Goal: Contribute content

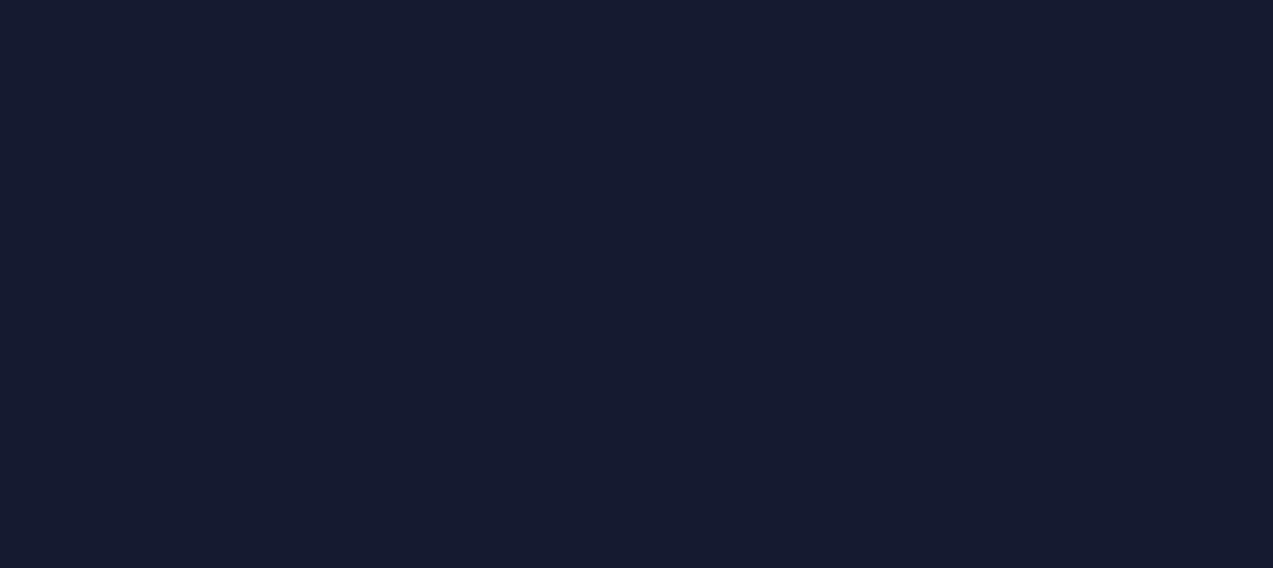
scroll to position [99, 0]
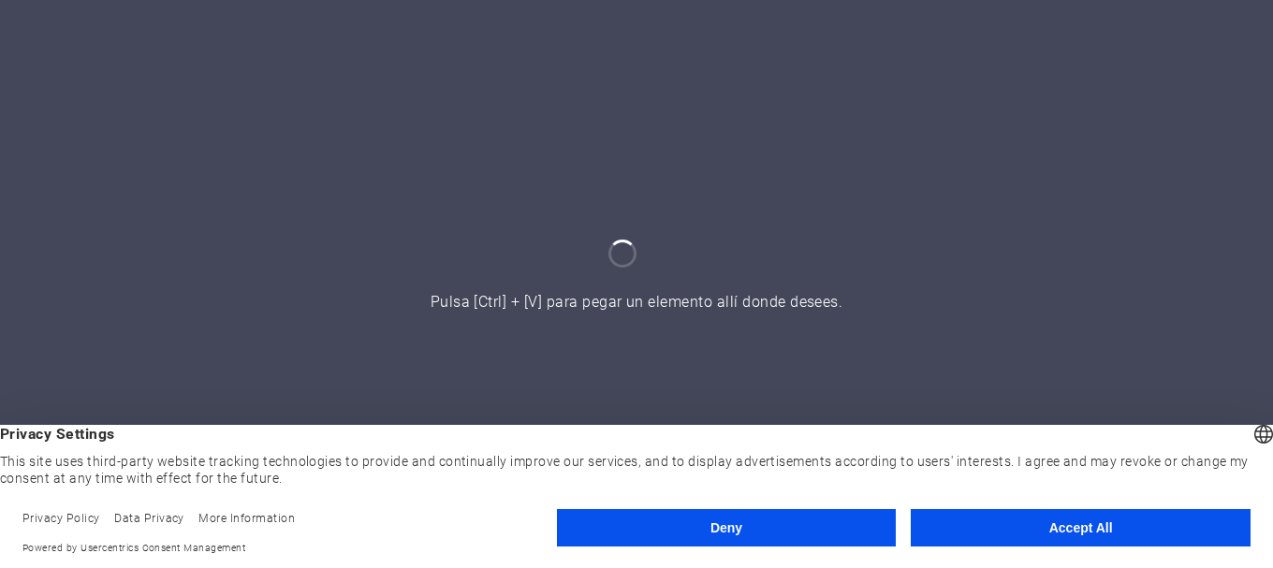
click at [1078, 531] on button "Accept All" at bounding box center [1081, 527] width 340 height 37
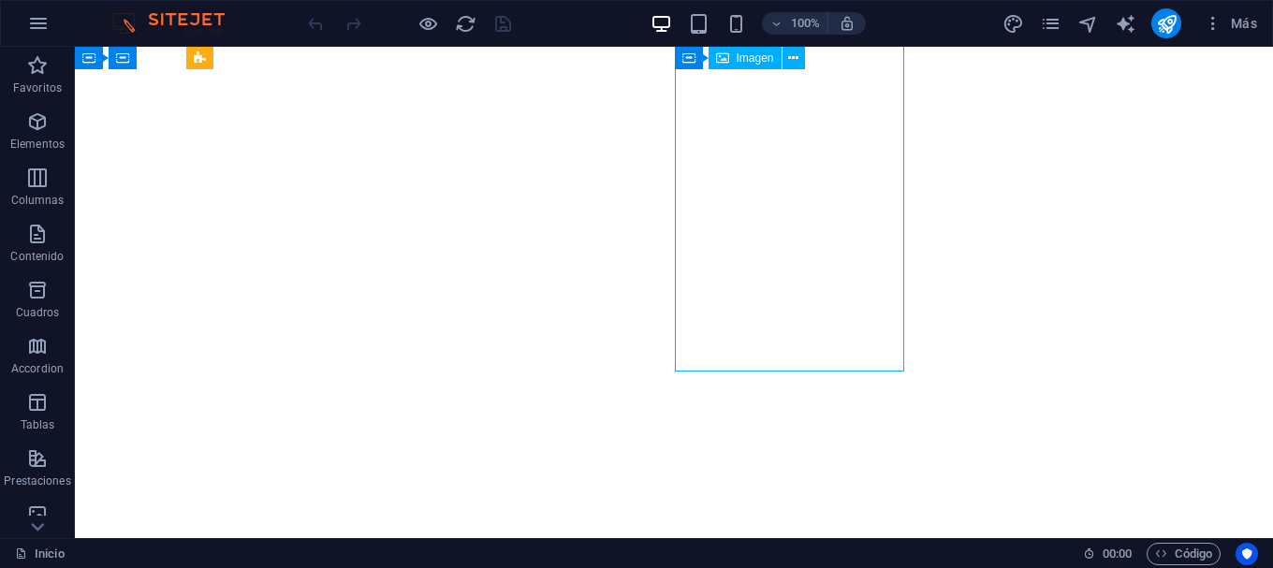
select select "px"
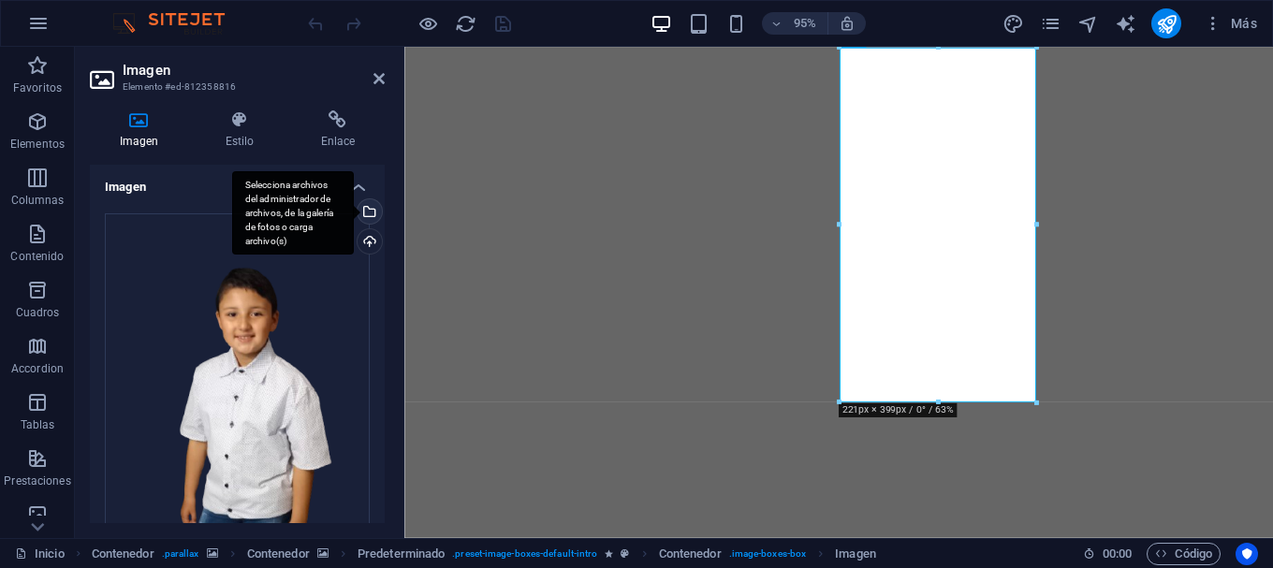
click at [365, 211] on div "Selecciona archivos del administrador de archivos, de la galería de fotos o car…" at bounding box center [368, 213] width 28 height 28
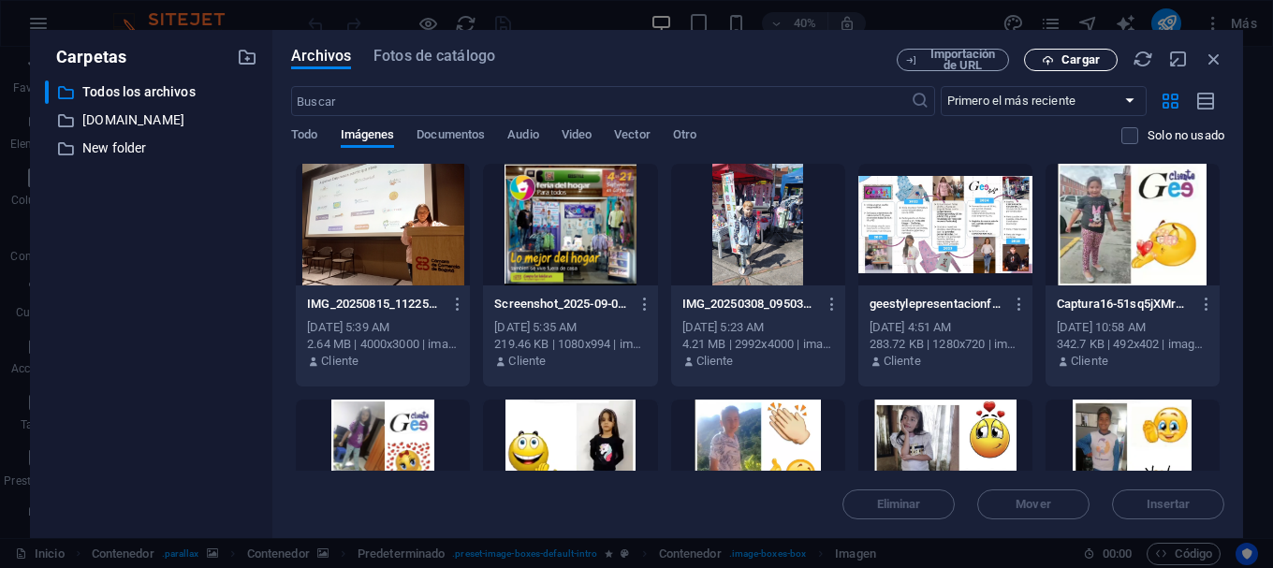
click at [1079, 61] on span "Cargar" at bounding box center [1080, 59] width 38 height 11
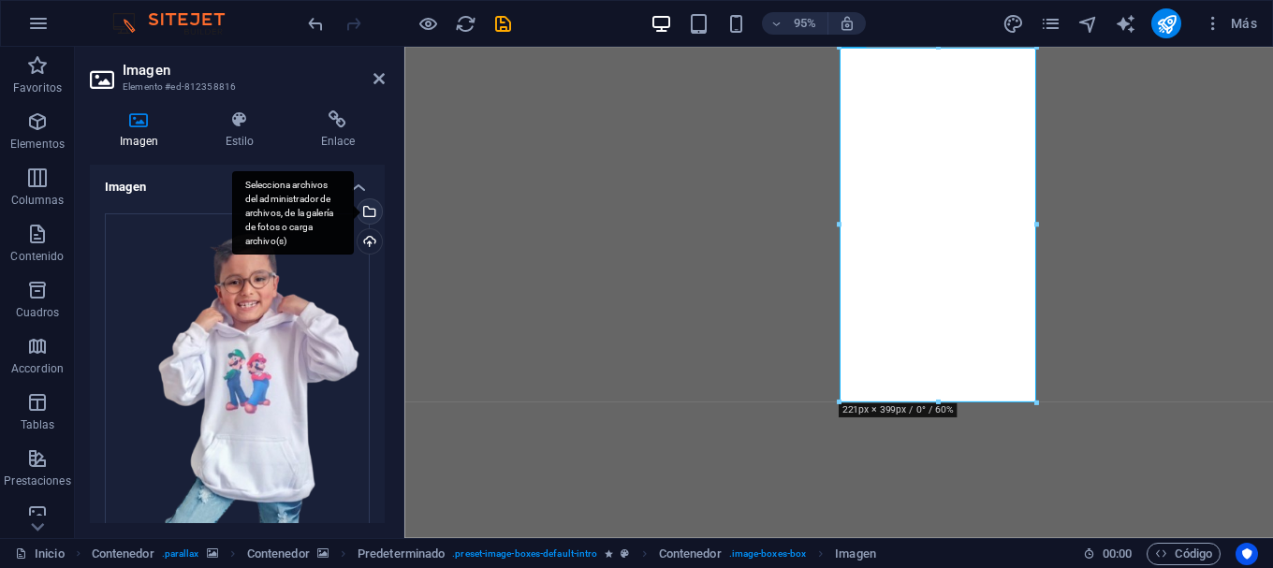
click at [367, 210] on div "Selecciona archivos del administrador de archivos, de la galería de fotos o car…" at bounding box center [368, 213] width 28 height 28
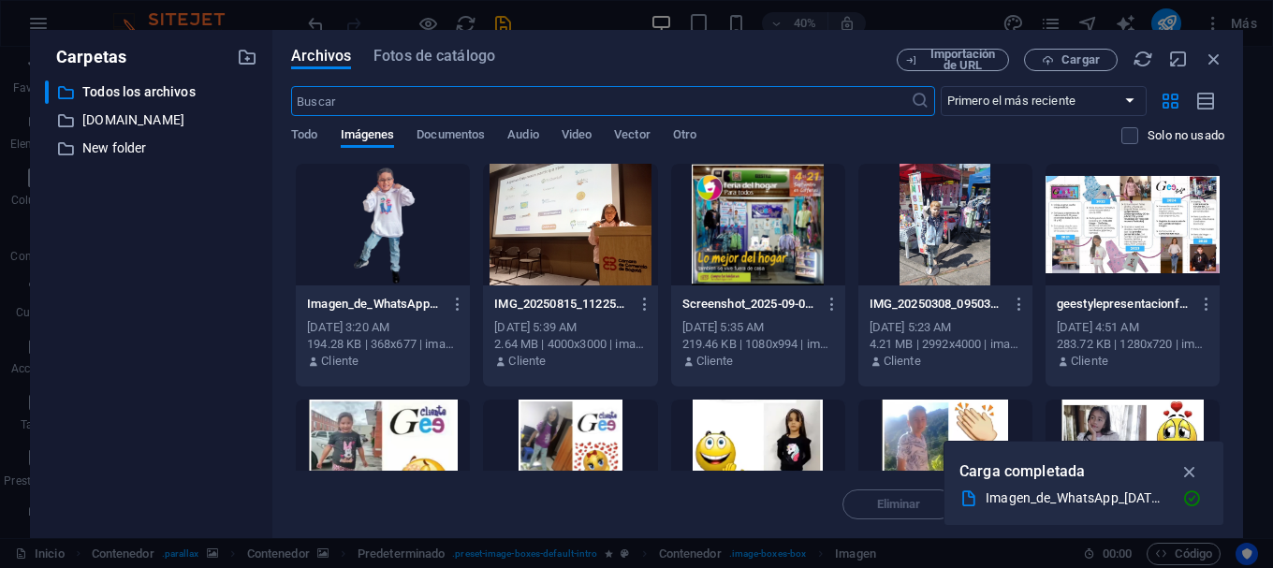
click at [367, 210] on div at bounding box center [383, 225] width 174 height 122
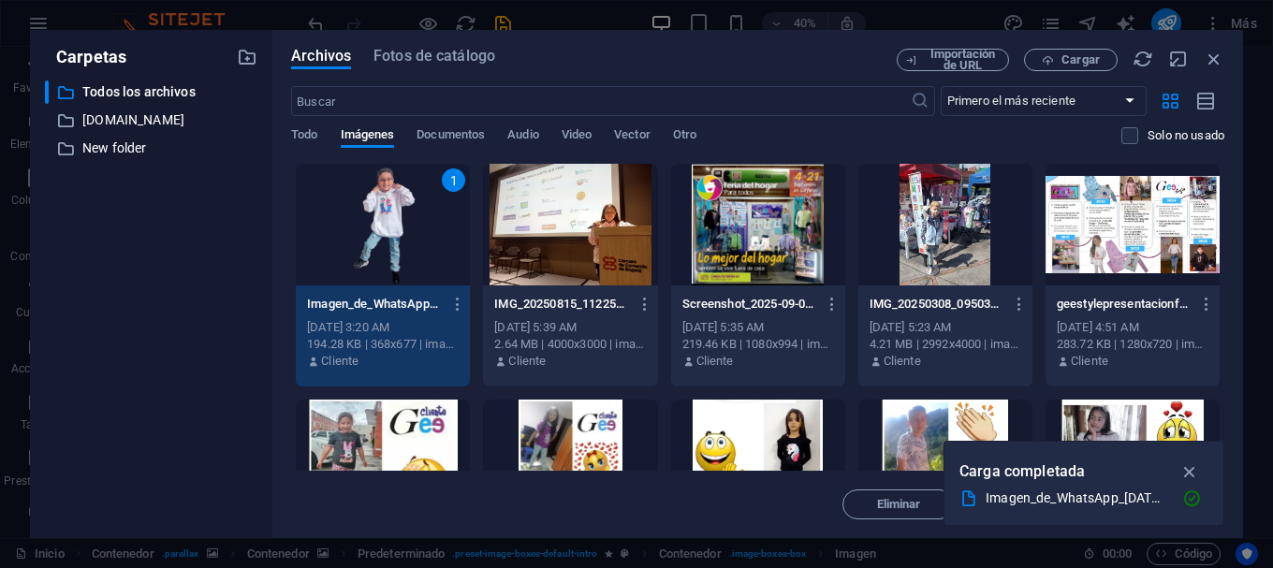
click at [367, 210] on div "1" at bounding box center [383, 225] width 174 height 122
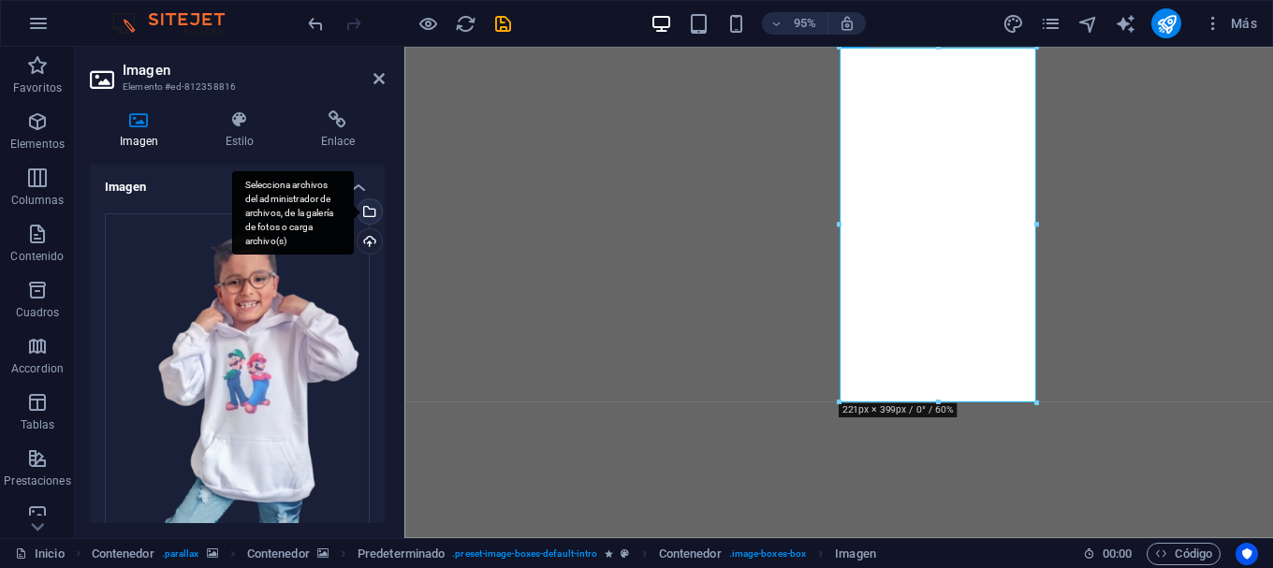
click at [367, 210] on div "Selecciona archivos del administrador de archivos, de la galería de fotos o car…" at bounding box center [368, 213] width 28 height 28
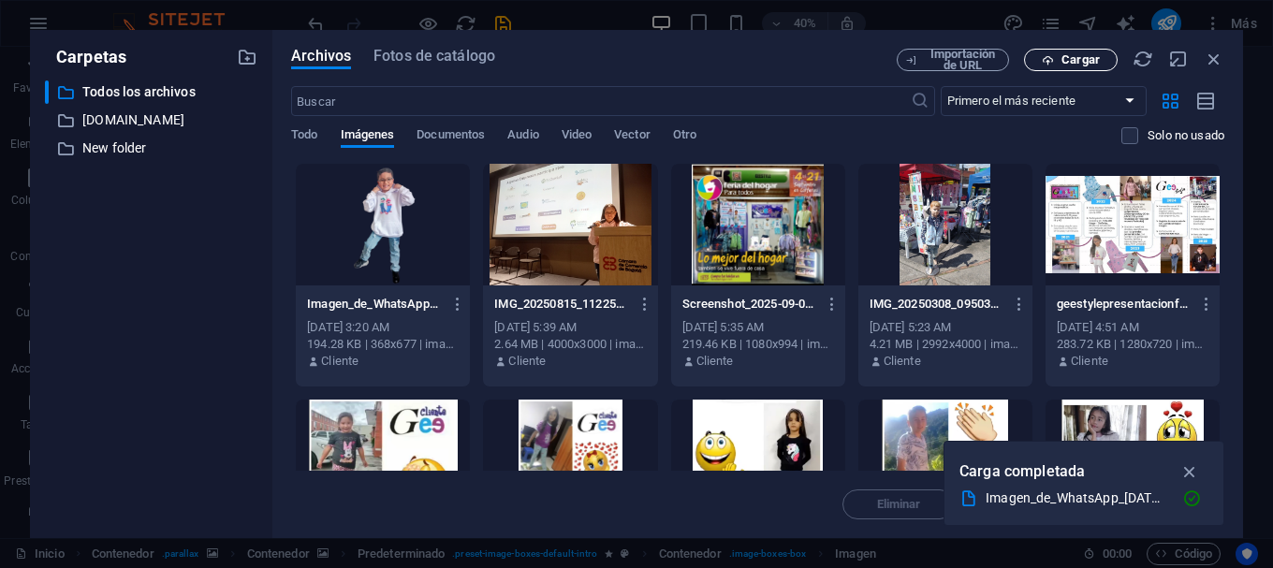
click at [1099, 56] on span "Cargar" at bounding box center [1080, 59] width 38 height 11
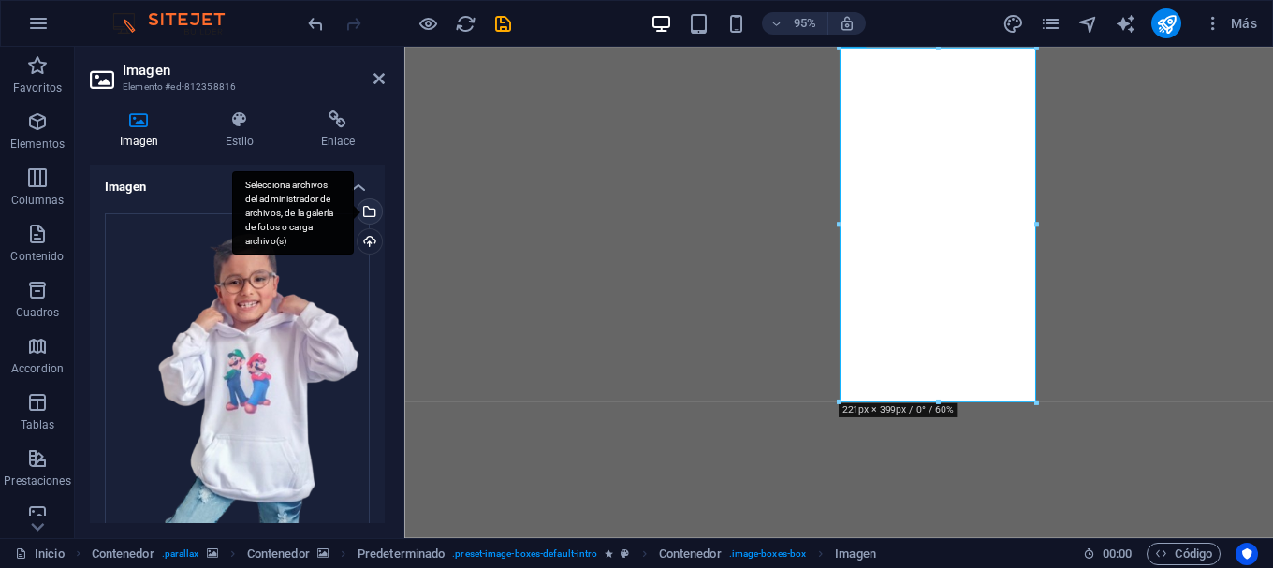
click at [366, 211] on div "Selecciona archivos del administrador de archivos, de la galería de fotos o car…" at bounding box center [368, 213] width 28 height 28
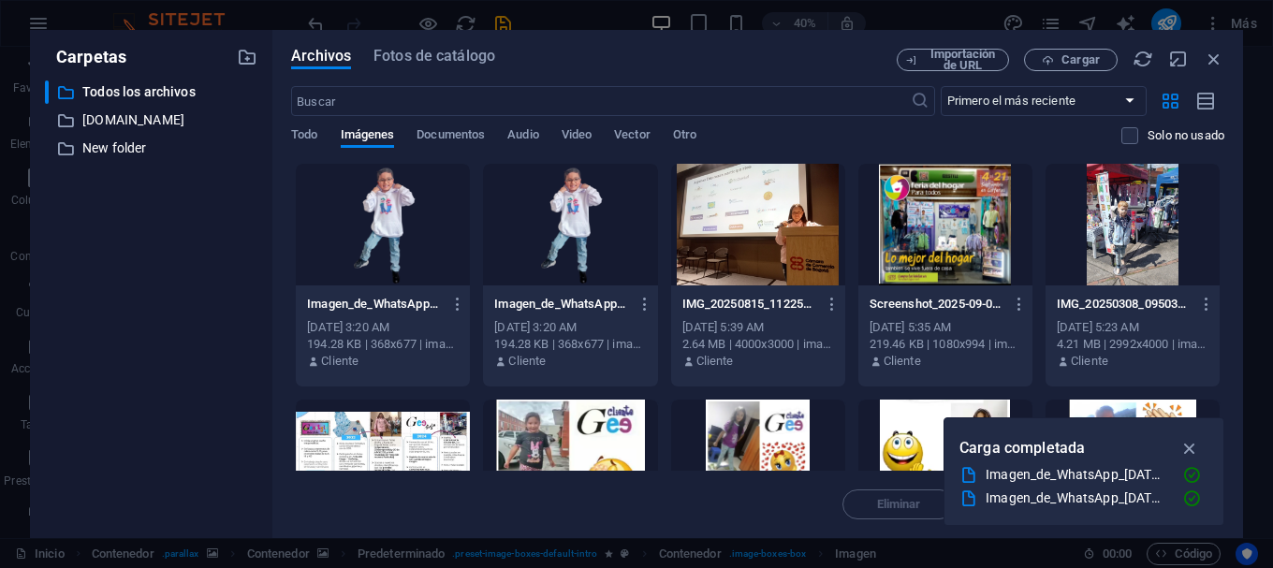
click at [587, 239] on div at bounding box center [570, 225] width 174 height 122
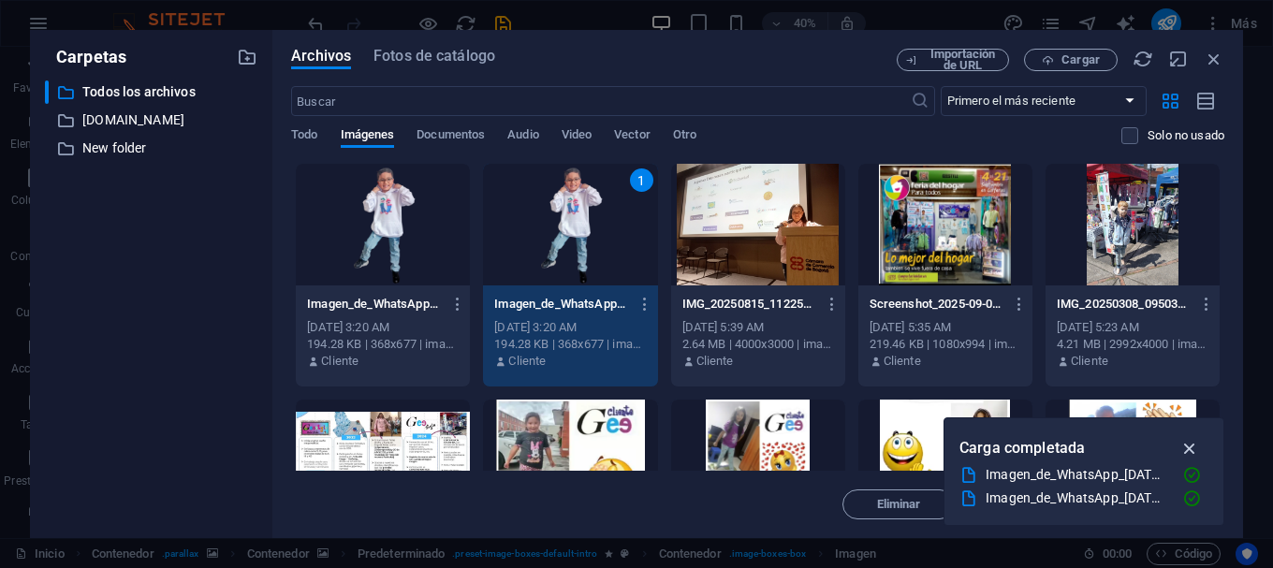
click at [1189, 446] on icon "button" at bounding box center [1190, 448] width 22 height 21
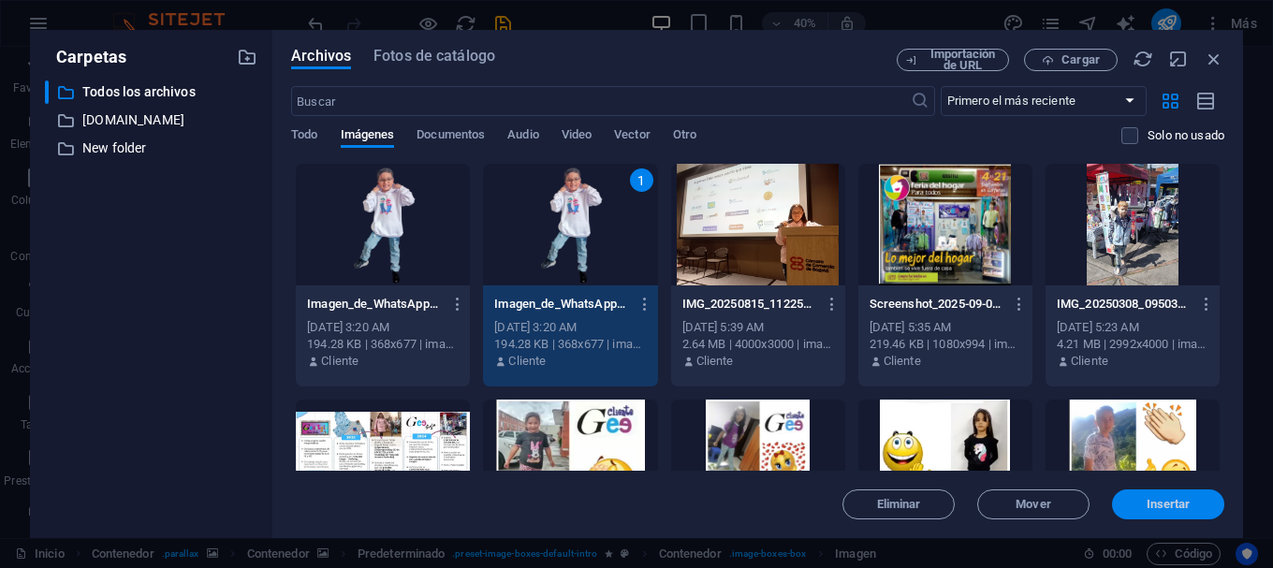
click at [1180, 499] on span "Insertar" at bounding box center [1168, 504] width 44 height 11
